Goal: Navigation & Orientation: Understand site structure

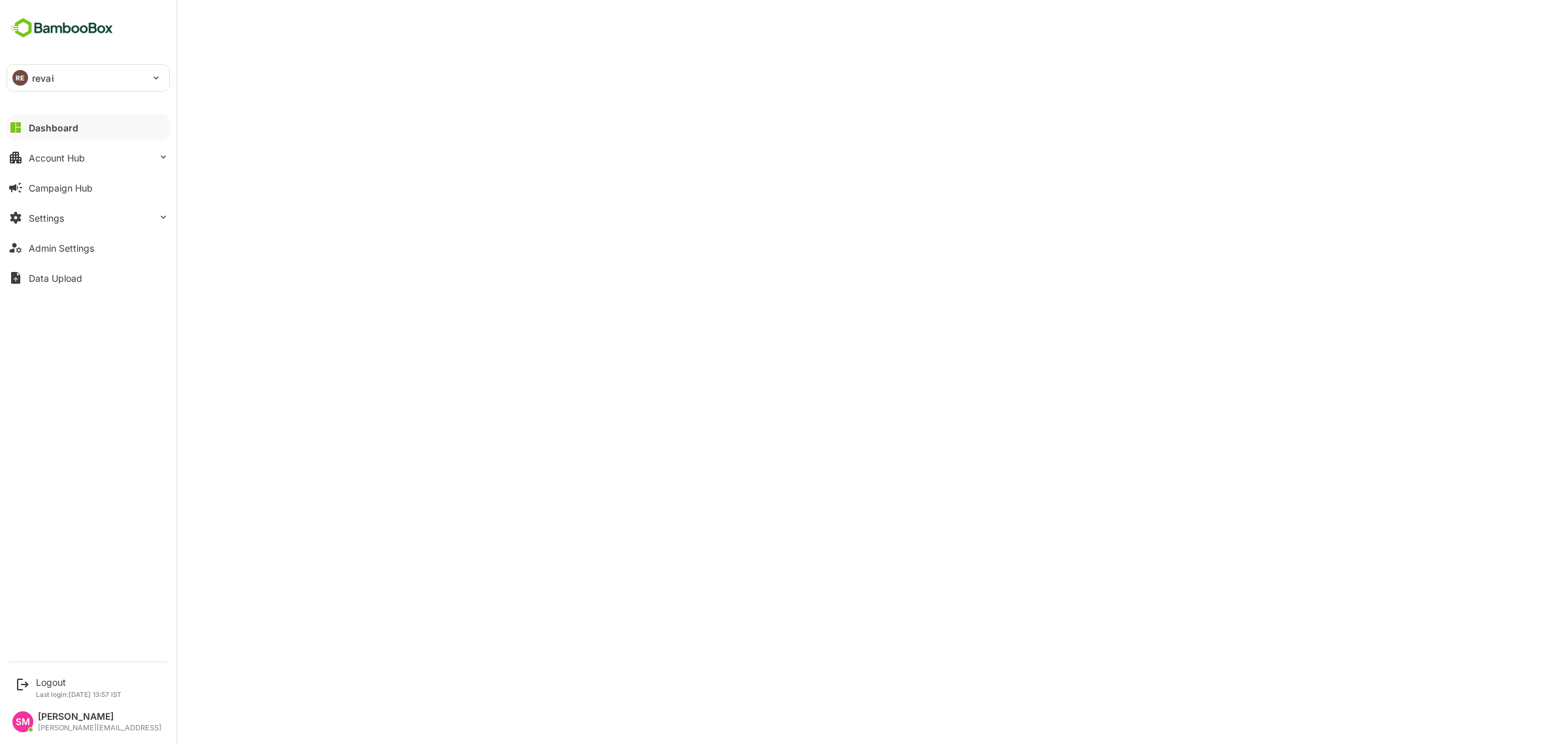
click at [70, 10] on div "RE revai ***** Dashboard Account Hub Campaign Hub Settings Admin Settings Data …" at bounding box center [88, 327] width 176 height 654
click at [73, 20] on img at bounding box center [61, 28] width 110 height 25
click at [67, 125] on div "Dashboard" at bounding box center [53, 128] width 49 height 11
click at [64, 128] on div "Dashboard" at bounding box center [53, 128] width 49 height 11
click at [80, 128] on button "Dashboard" at bounding box center [88, 127] width 163 height 26
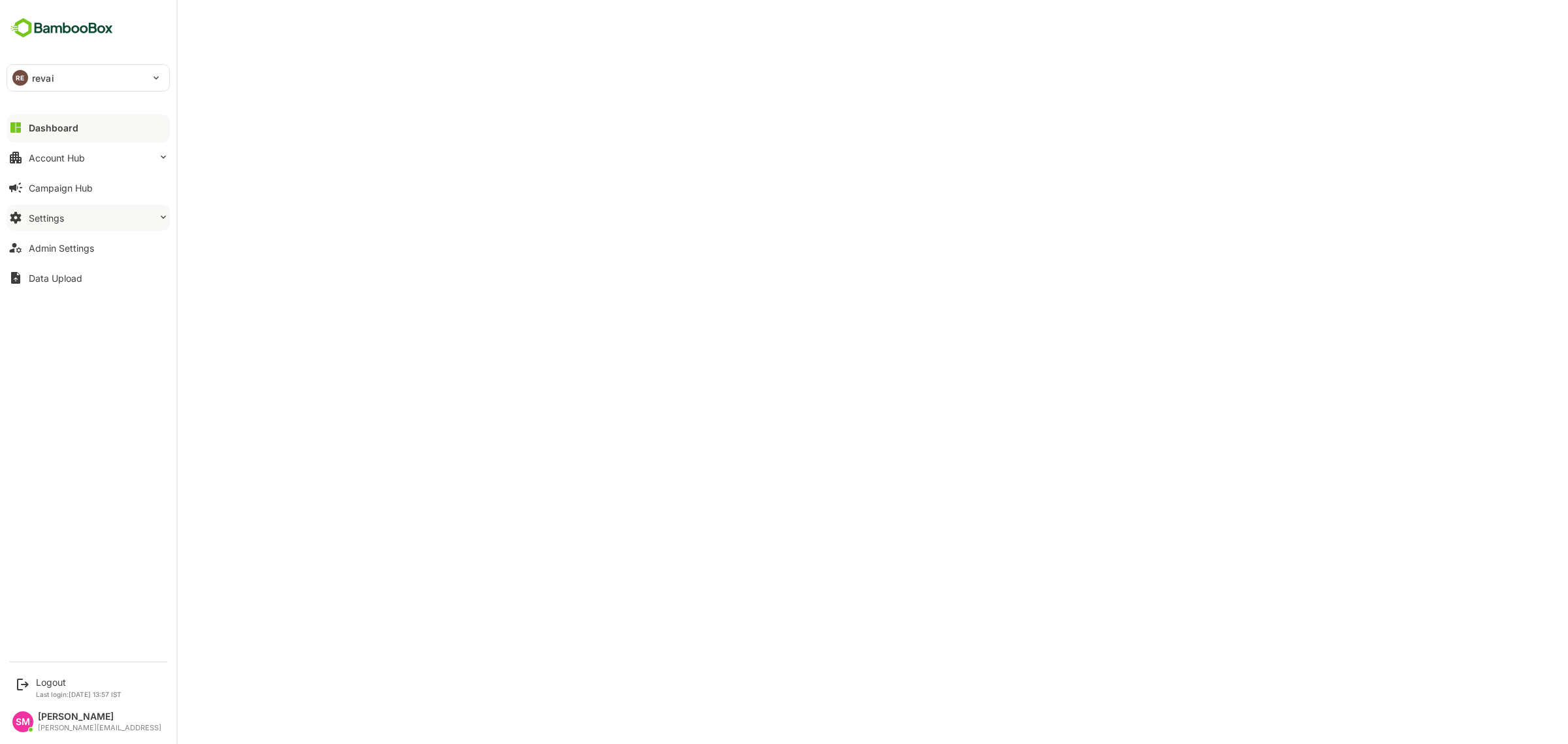
click at [95, 224] on button "Settings" at bounding box center [88, 218] width 163 height 26
click at [84, 324] on div "Profile Configuration" at bounding box center [68, 321] width 79 height 11
click at [61, 128] on div "Dashboard" at bounding box center [52, 128] width 47 height 11
click at [123, 165] on button "Account Hub" at bounding box center [88, 157] width 163 height 26
click at [96, 183] on div "Unified Account Profile" at bounding box center [73, 185] width 88 height 11
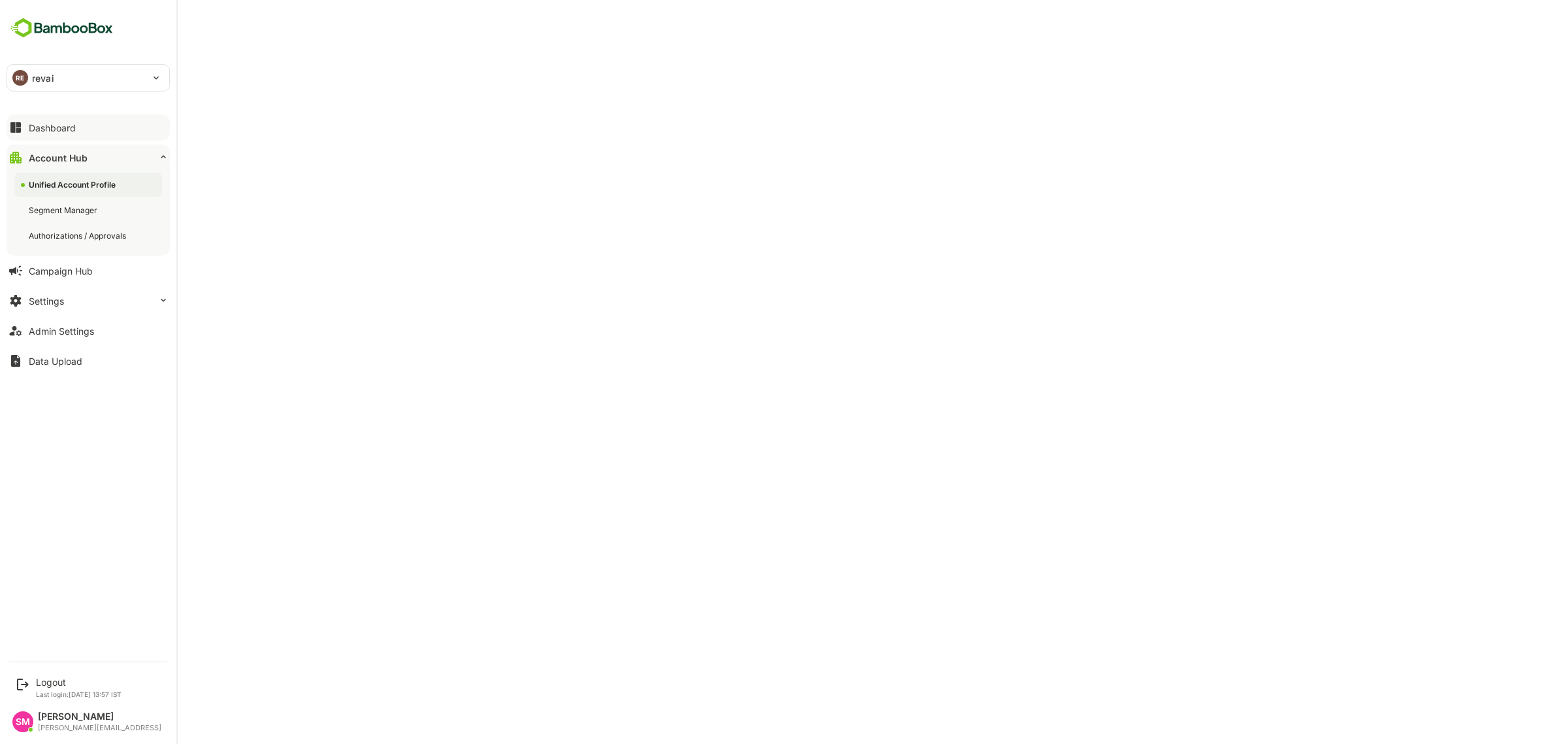
click at [82, 121] on button "Dashboard" at bounding box center [88, 127] width 163 height 26
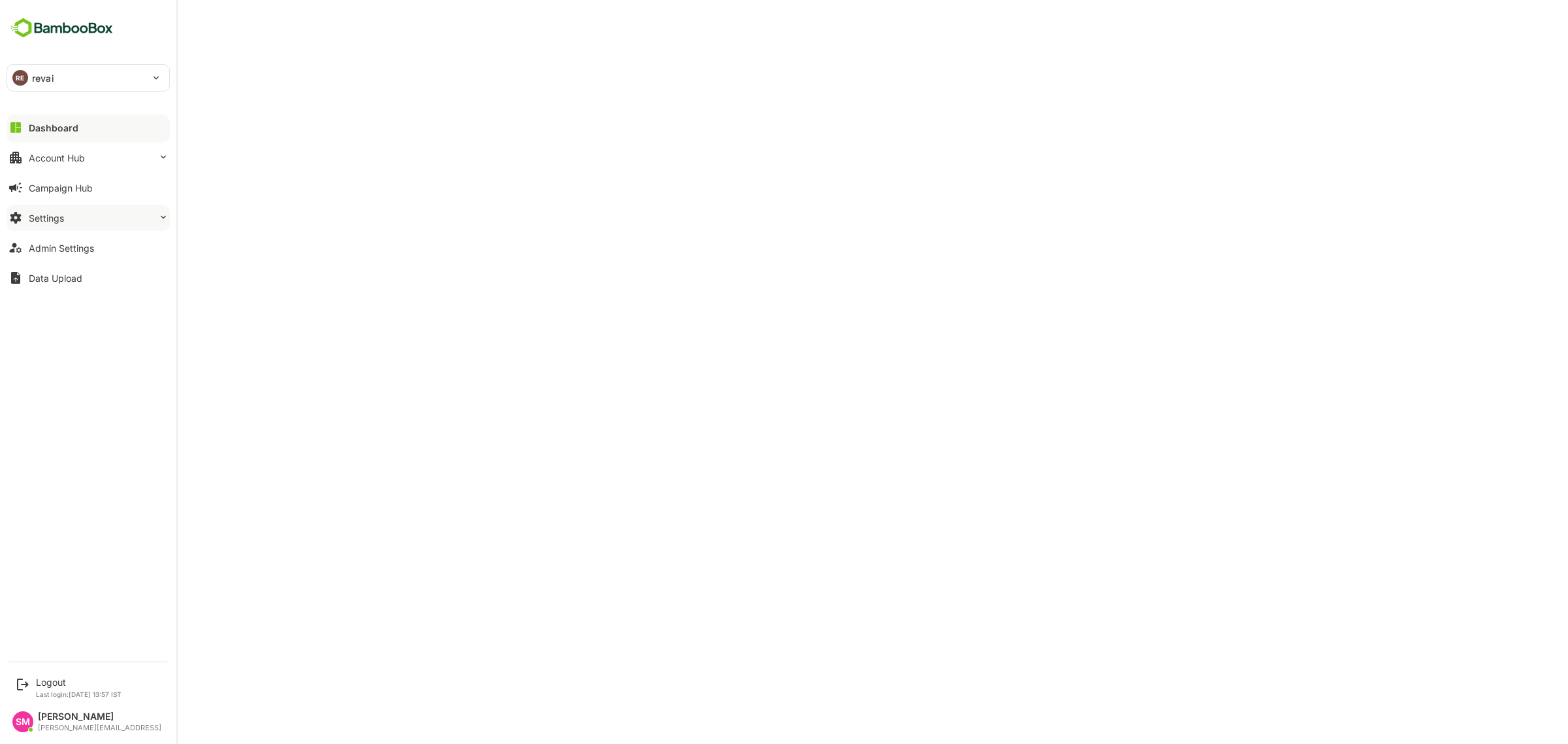
click at [104, 215] on button "Settings" at bounding box center [88, 218] width 163 height 26
click at [66, 321] on div "Profile Configuration" at bounding box center [68, 321] width 79 height 11
click at [88, 131] on button "Dashboard" at bounding box center [88, 127] width 163 height 26
click at [57, 125] on div "Dashboard" at bounding box center [53, 128] width 49 height 11
click at [37, 121] on button "Dashboard" at bounding box center [88, 127] width 163 height 26
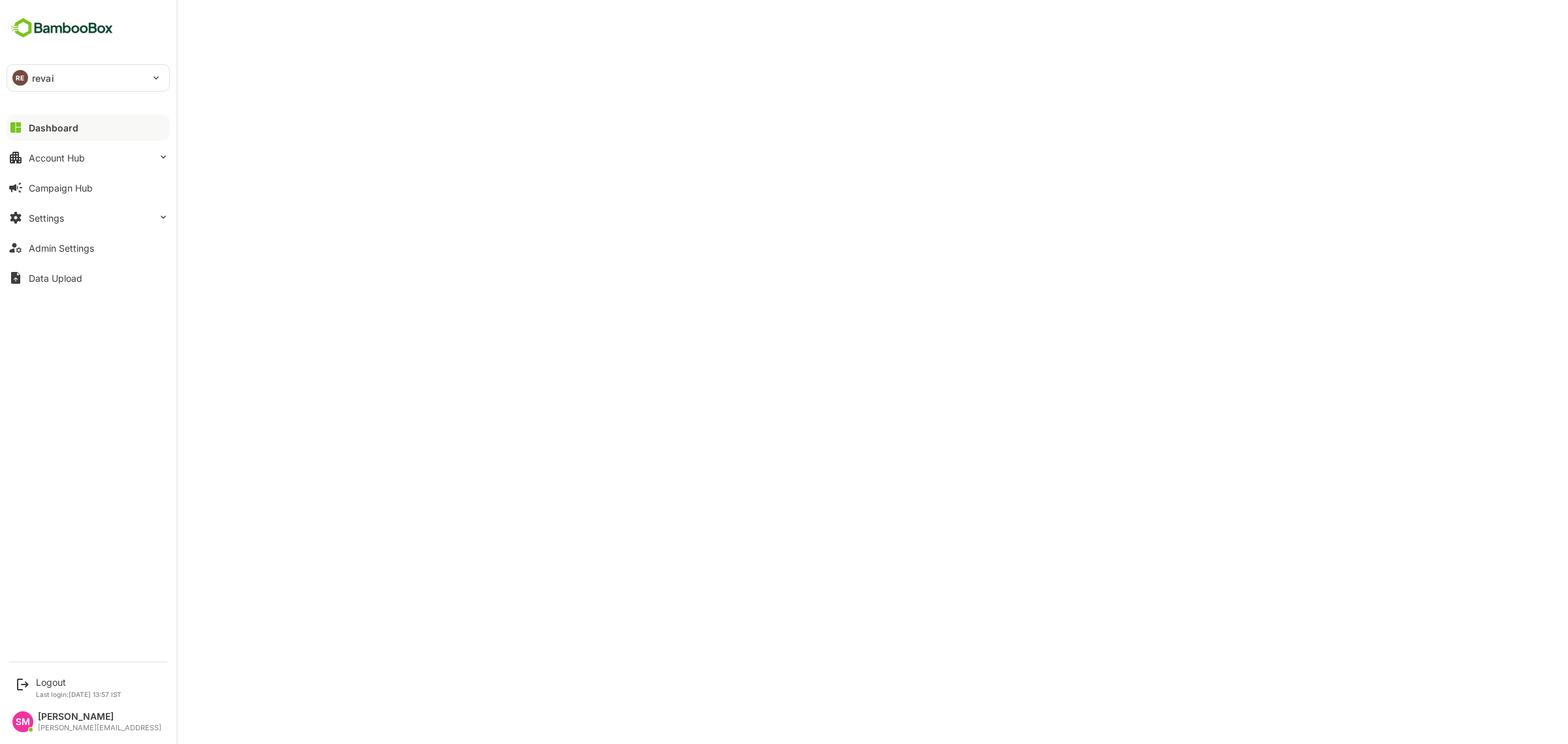
click at [73, 128] on div "Dashboard" at bounding box center [53, 128] width 49 height 11
